Goal: Navigation & Orientation: Find specific page/section

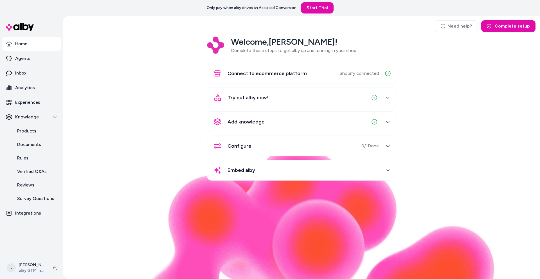
click at [25, 270] on html "Only pay when alby drives an Assisted Conversion Start Trial Home Agents Inbox …" at bounding box center [270, 139] width 540 height 279
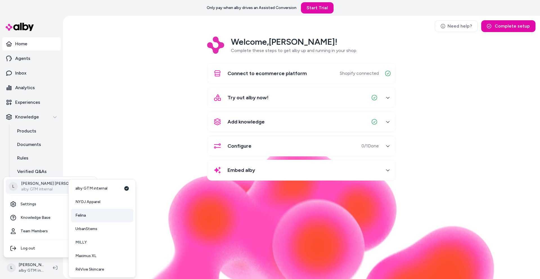
click at [99, 221] on link "Felina" at bounding box center [102, 216] width 62 height 14
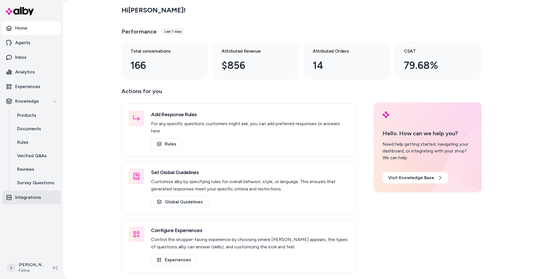
click at [30, 197] on p "Integrations" at bounding box center [28, 197] width 26 height 7
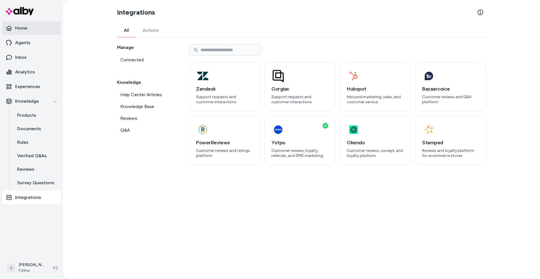
click at [28, 29] on link "Home" at bounding box center [31, 28] width 59 height 14
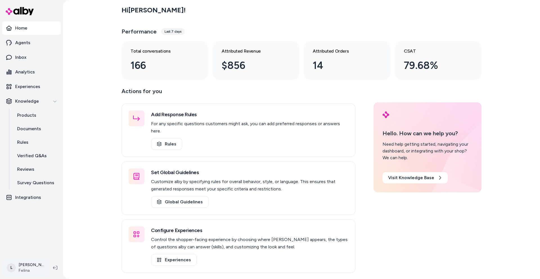
click at [27, 270] on html "Home Agents Inbox Analytics Experiences Knowledge Products Documents Rules Veri…" at bounding box center [270, 139] width 540 height 279
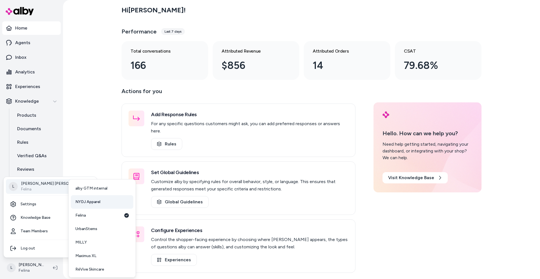
scroll to position [55, 0]
click at [93, 214] on span "RéVive Skincare" at bounding box center [89, 215] width 29 height 6
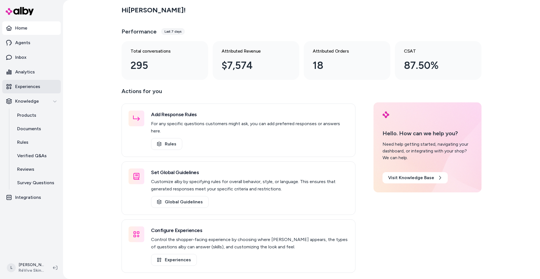
click at [29, 84] on p "Experiences" at bounding box center [27, 86] width 25 height 7
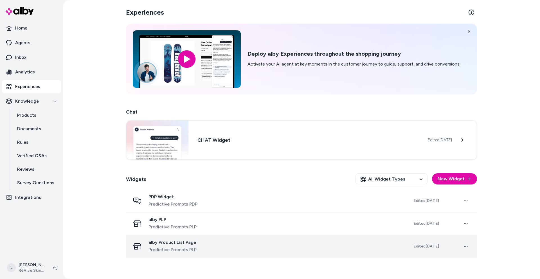
click at [184, 245] on span "alby Product List Page" at bounding box center [173, 243] width 48 height 6
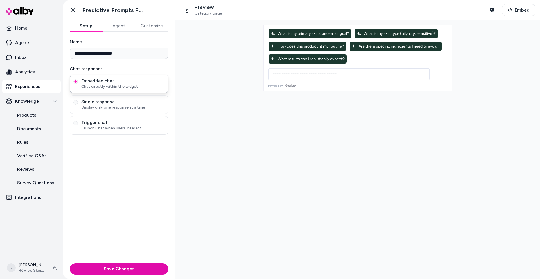
click at [247, 158] on div at bounding box center [358, 149] width 365 height 259
click at [74, 11] on icon at bounding box center [72, 10] width 3 height 4
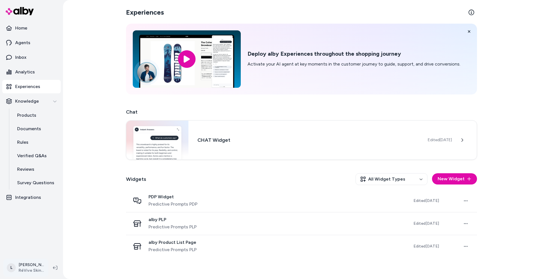
click at [28, 267] on html "Home Agents Inbox Analytics Experiences Knowledge Products Documents Rules Veri…" at bounding box center [270, 139] width 540 height 279
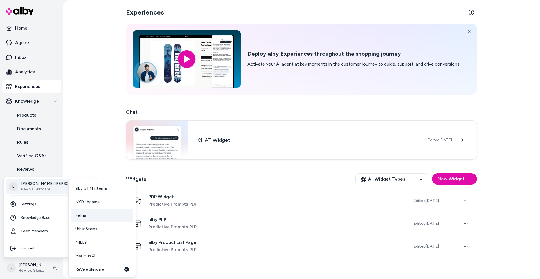
click at [88, 214] on link "Felina" at bounding box center [102, 216] width 62 height 14
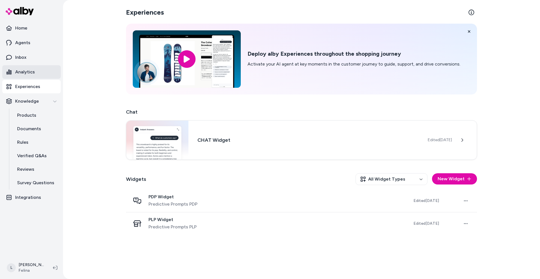
click at [29, 73] on p "Analytics" at bounding box center [25, 72] width 20 height 7
